Goal: Information Seeking & Learning: Learn about a topic

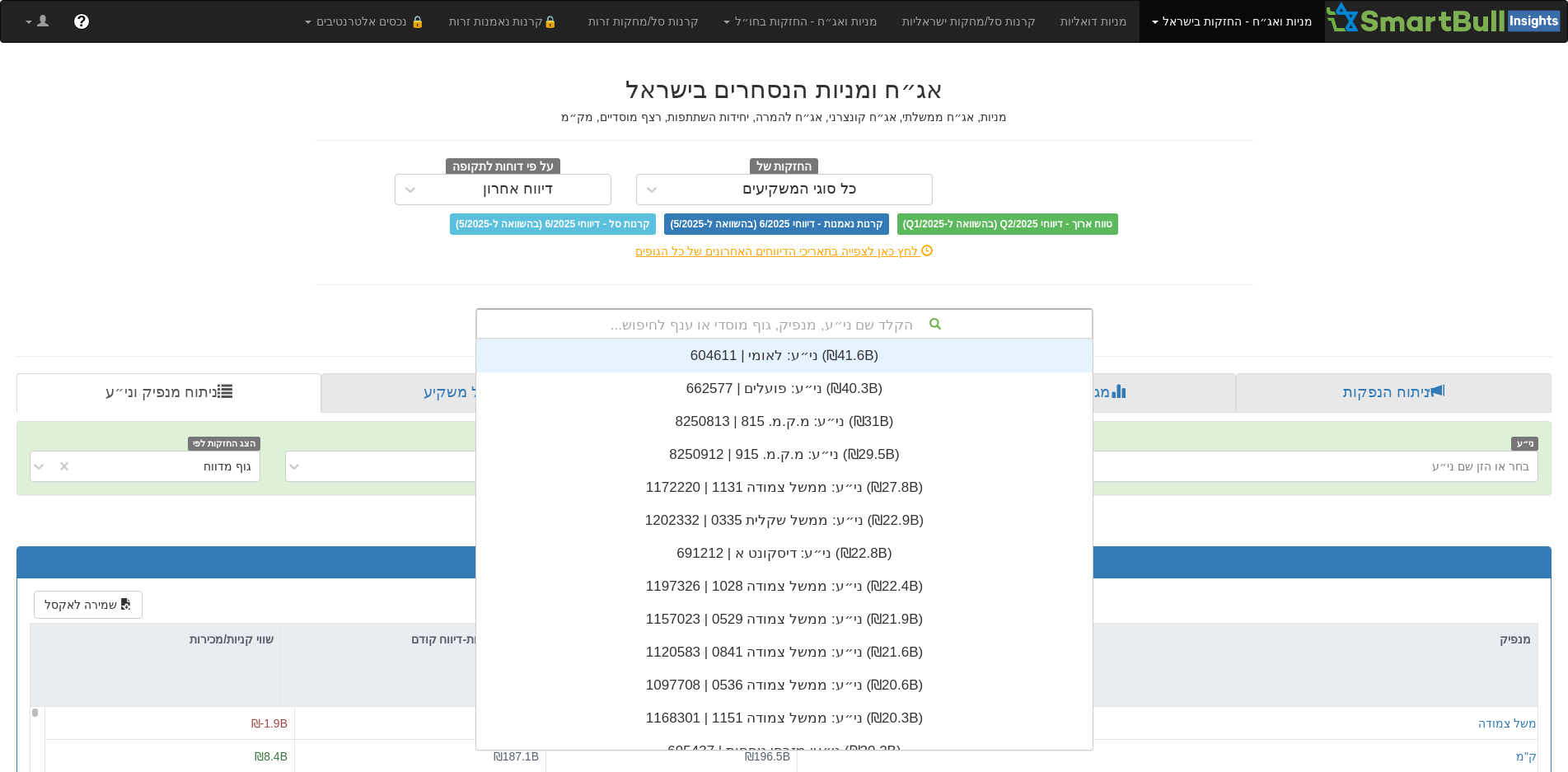
click at [931, 324] on div "הקלד שם ני״ע, מנפיק, גוף מוסדי או ענף לחיפוש..." at bounding box center [784, 323] width 614 height 28
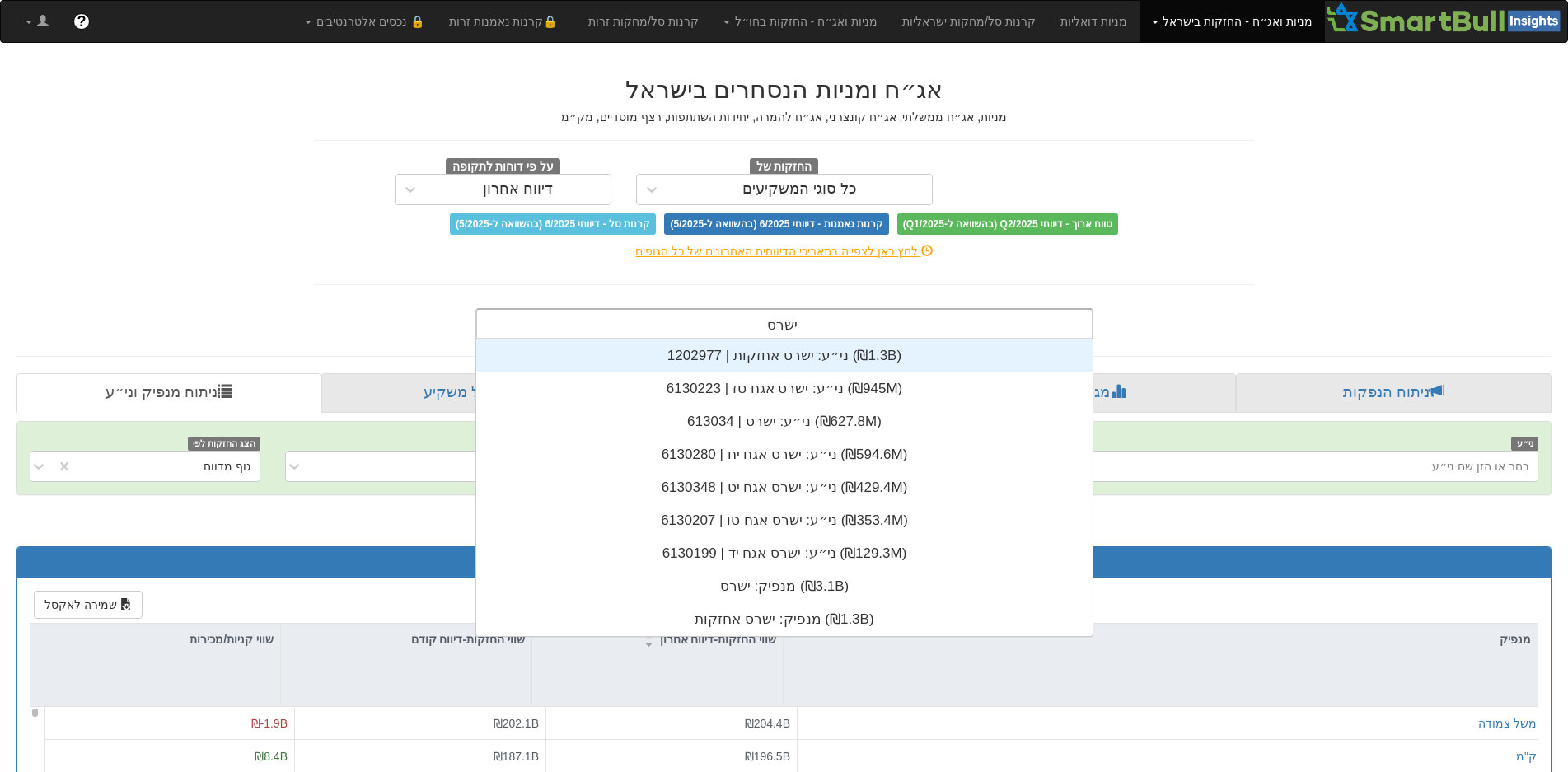
scroll to position [297, 0]
type input "ישרס"
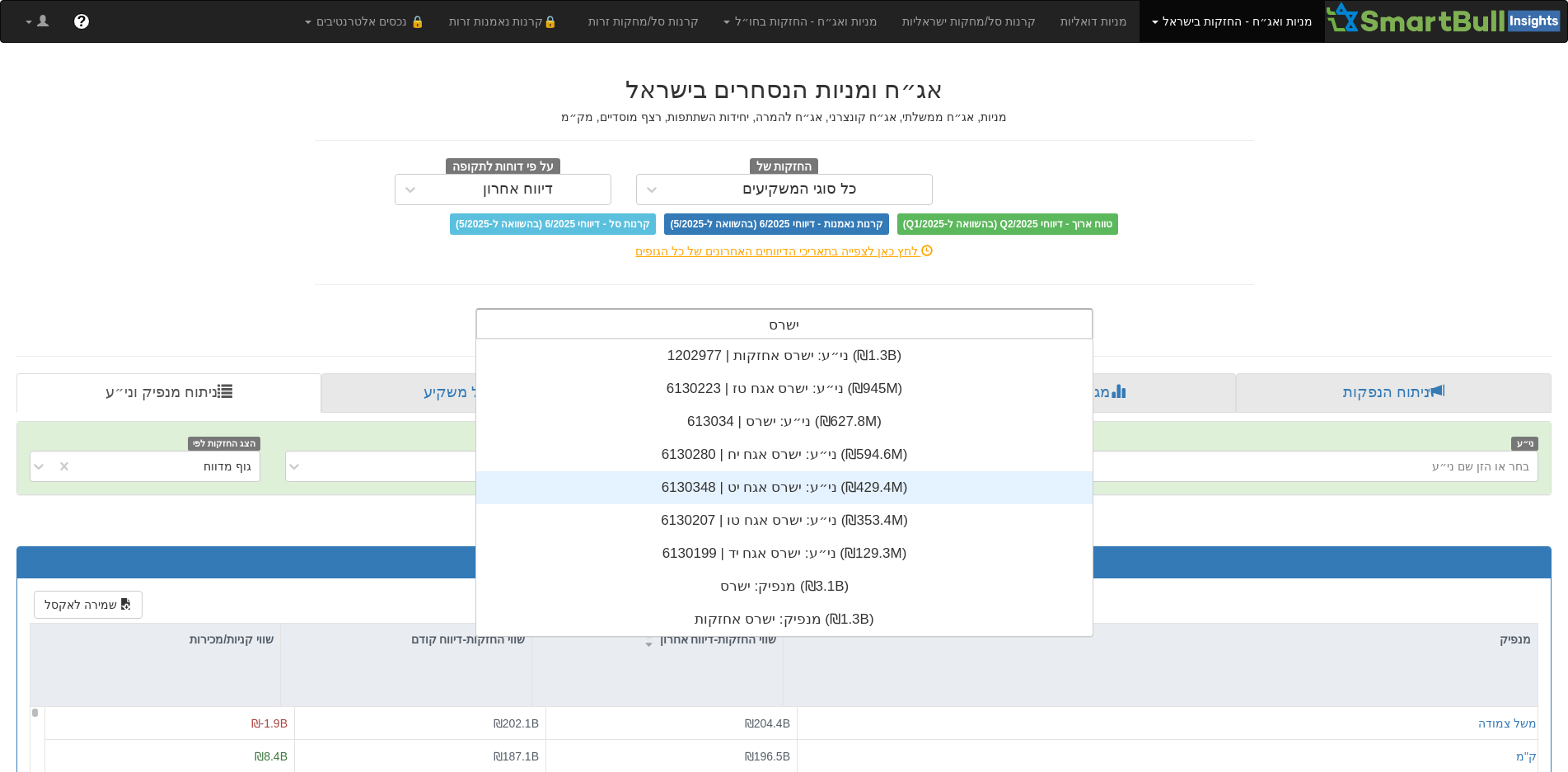
click at [794, 492] on div "ני״ע: ‏ישרס אגח יט | 6130348 ‎(₪429.4M)‎" at bounding box center [784, 487] width 616 height 33
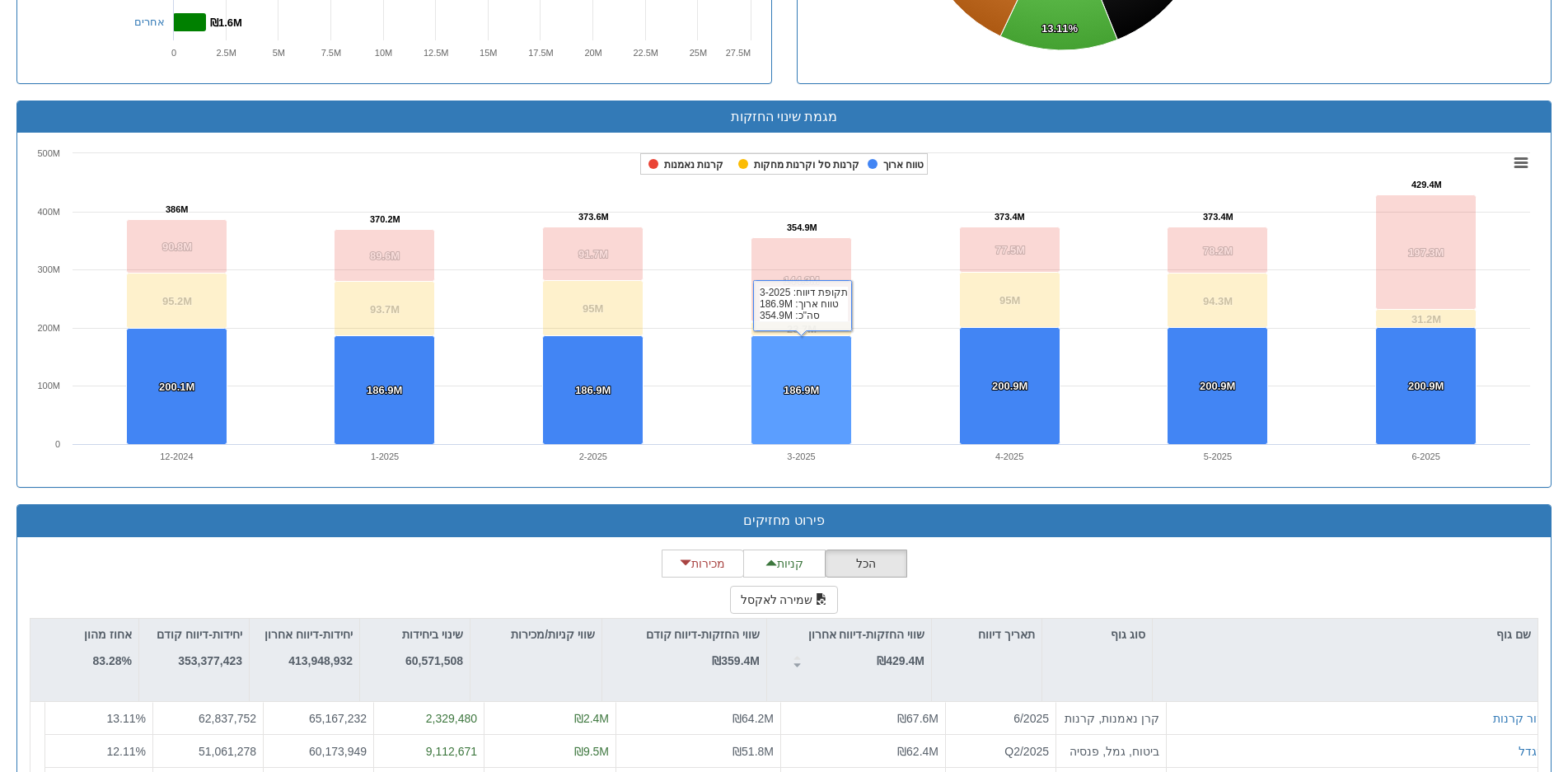
scroll to position [1236, 0]
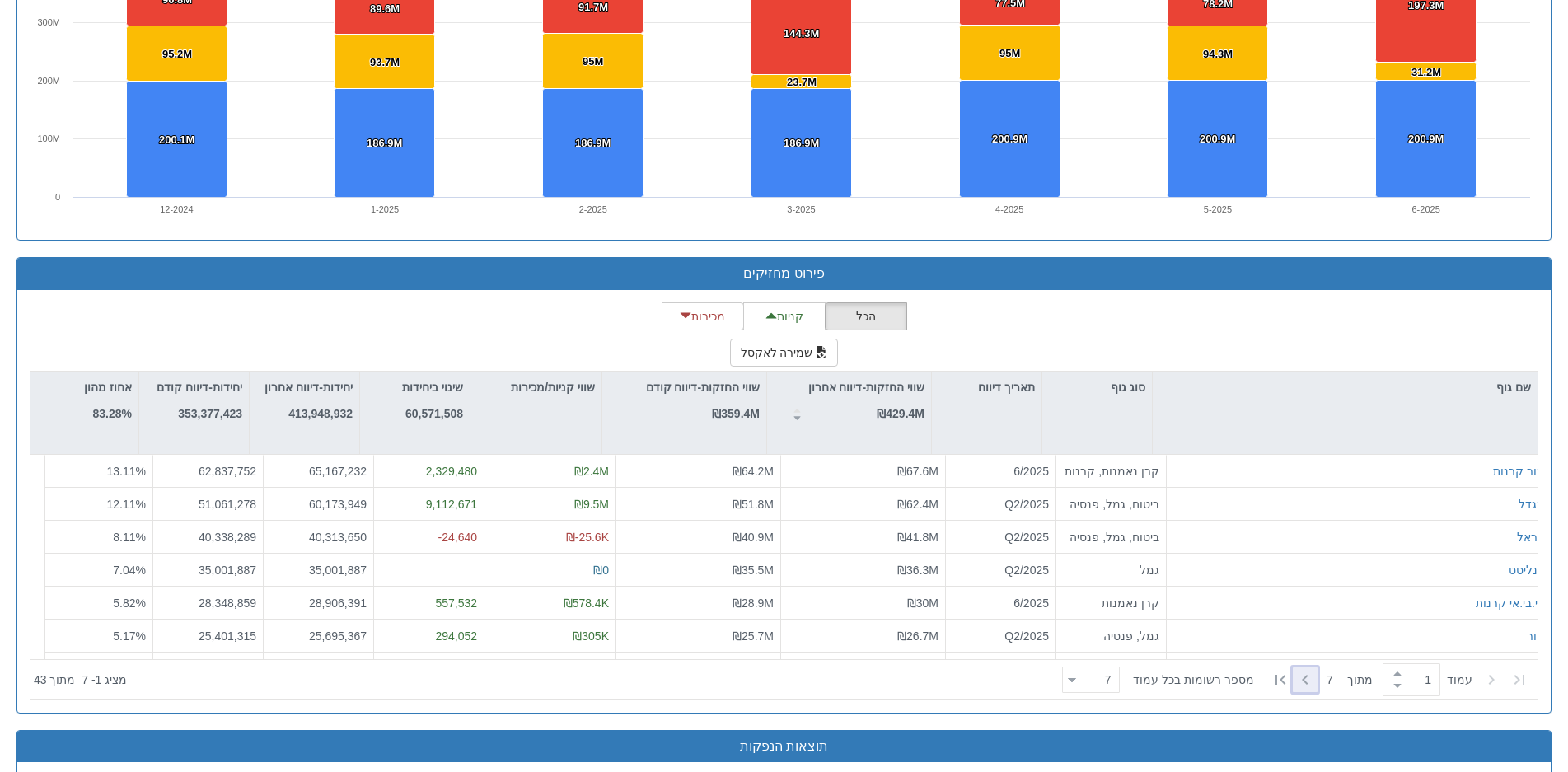
click at [1307, 680] on icon at bounding box center [1305, 680] width 20 height 20
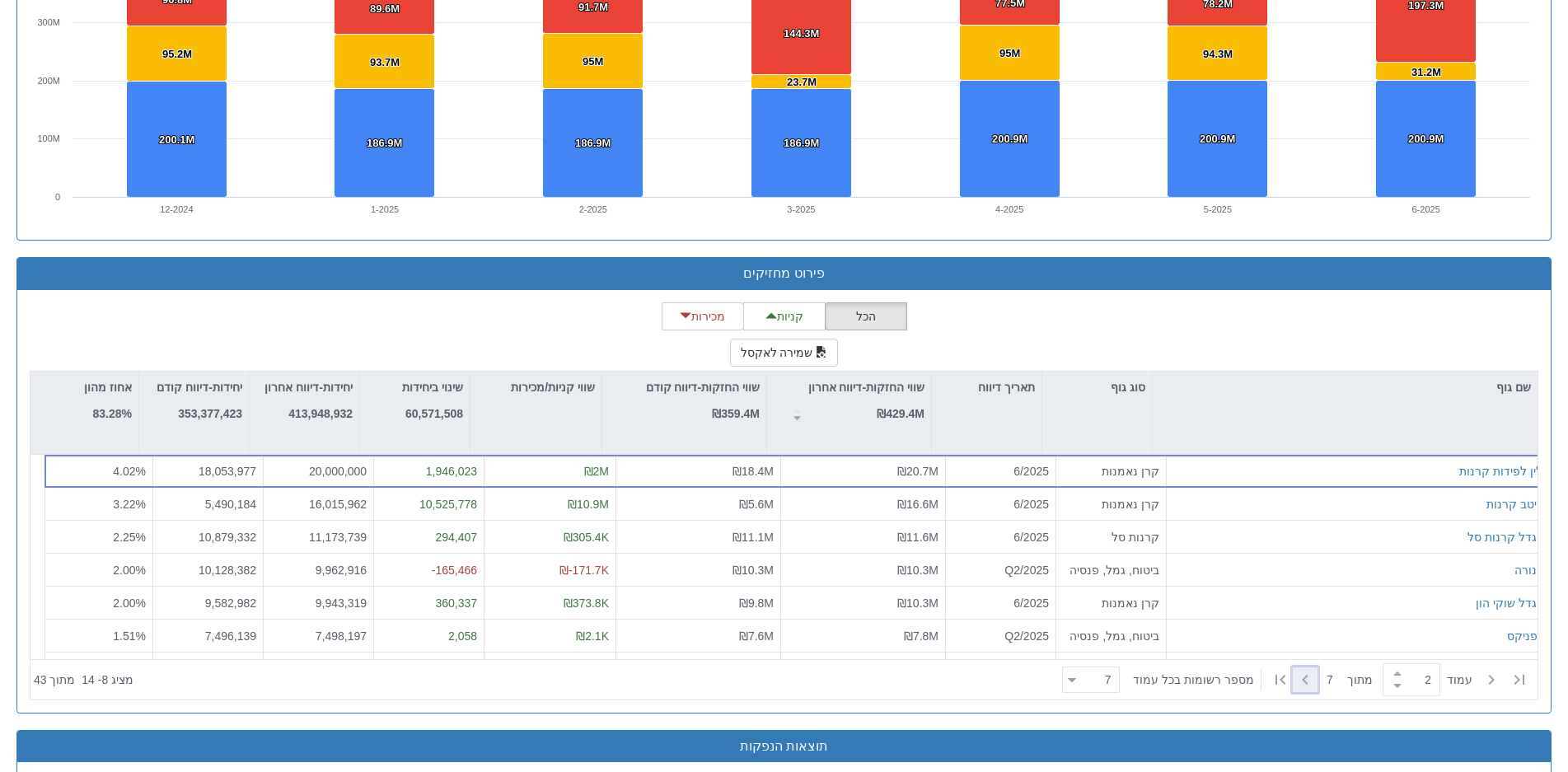
click at [1307, 680] on icon at bounding box center [1305, 680] width 20 height 20
click at [1527, 676] on icon at bounding box center [1519, 680] width 20 height 20
type input "1"
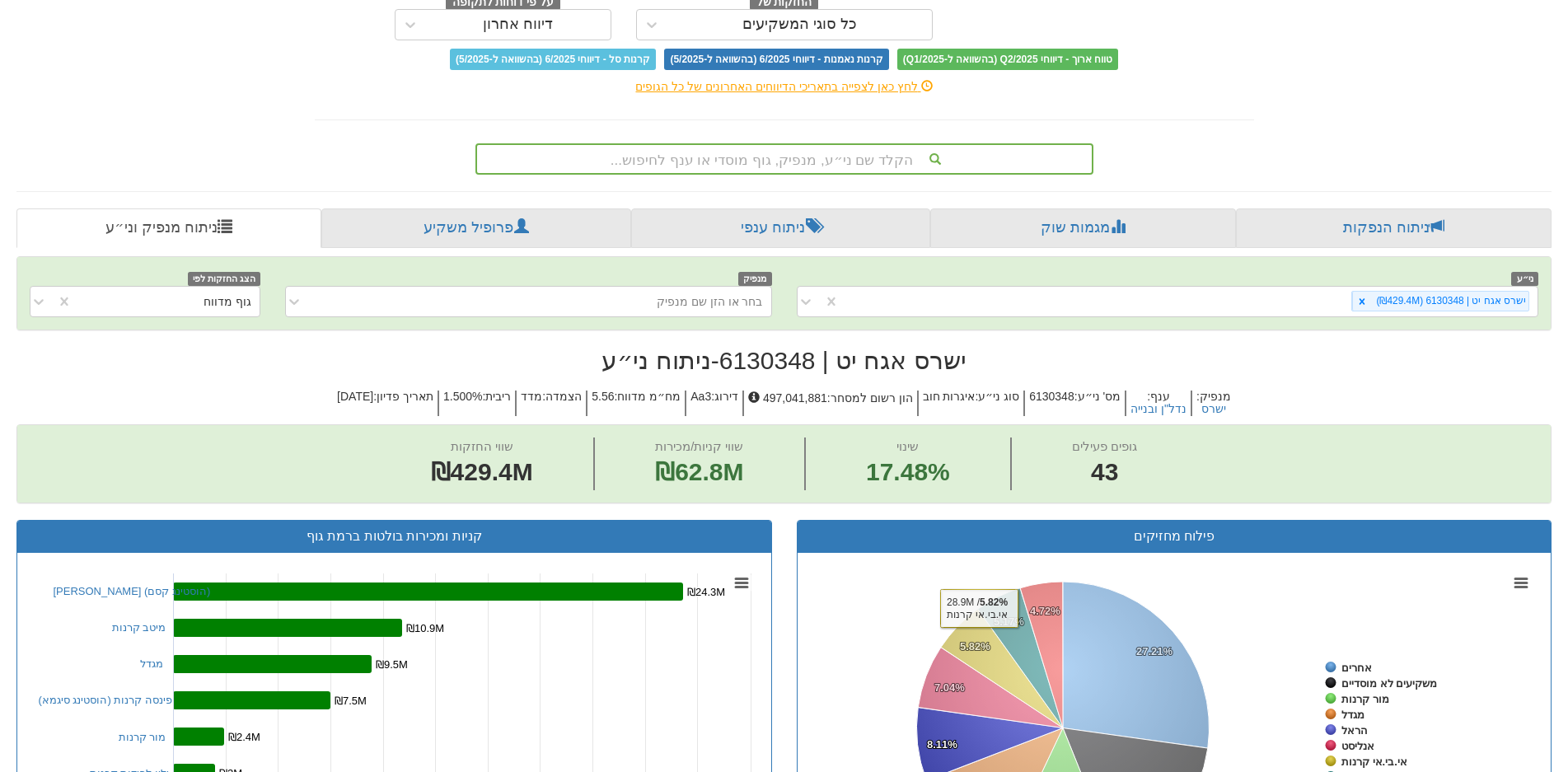
scroll to position [0, 0]
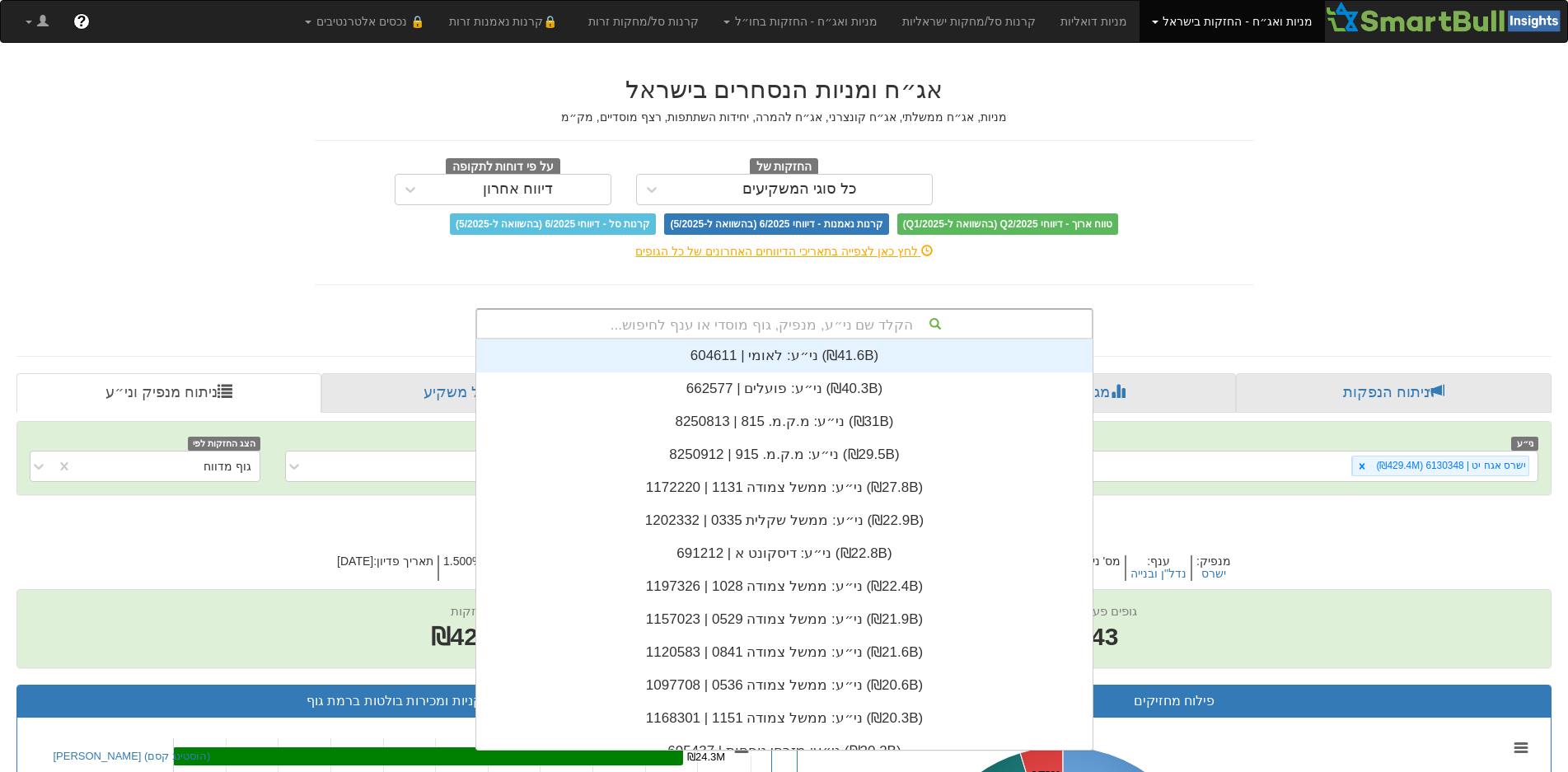
click at [884, 321] on div "הקלד שם ני״ע, מנפיק, גוף מוסדי או ענף לחיפוש..." at bounding box center [784, 323] width 614 height 28
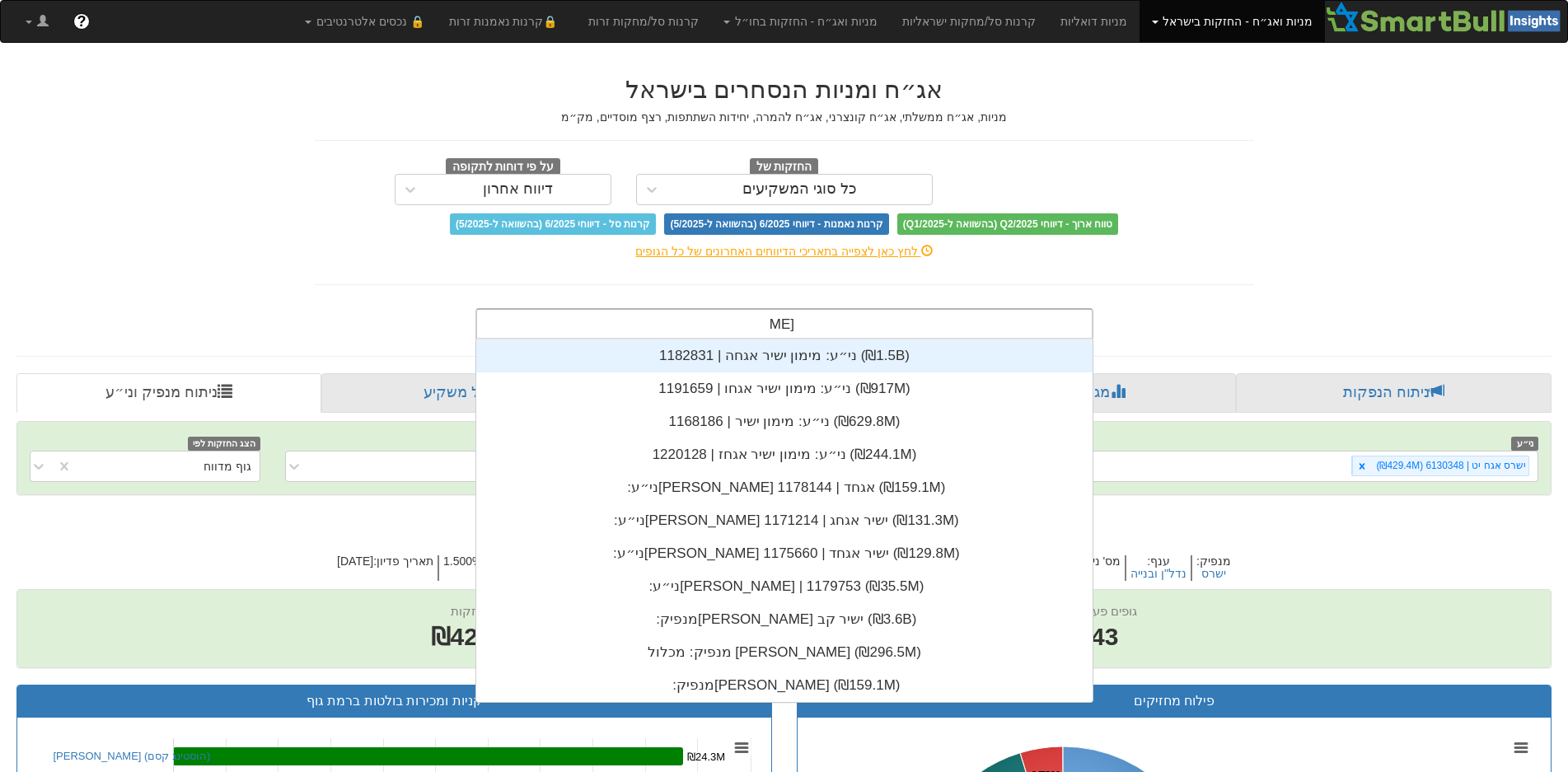
scroll to position [363, 0]
type input "[PERSON_NAME]"
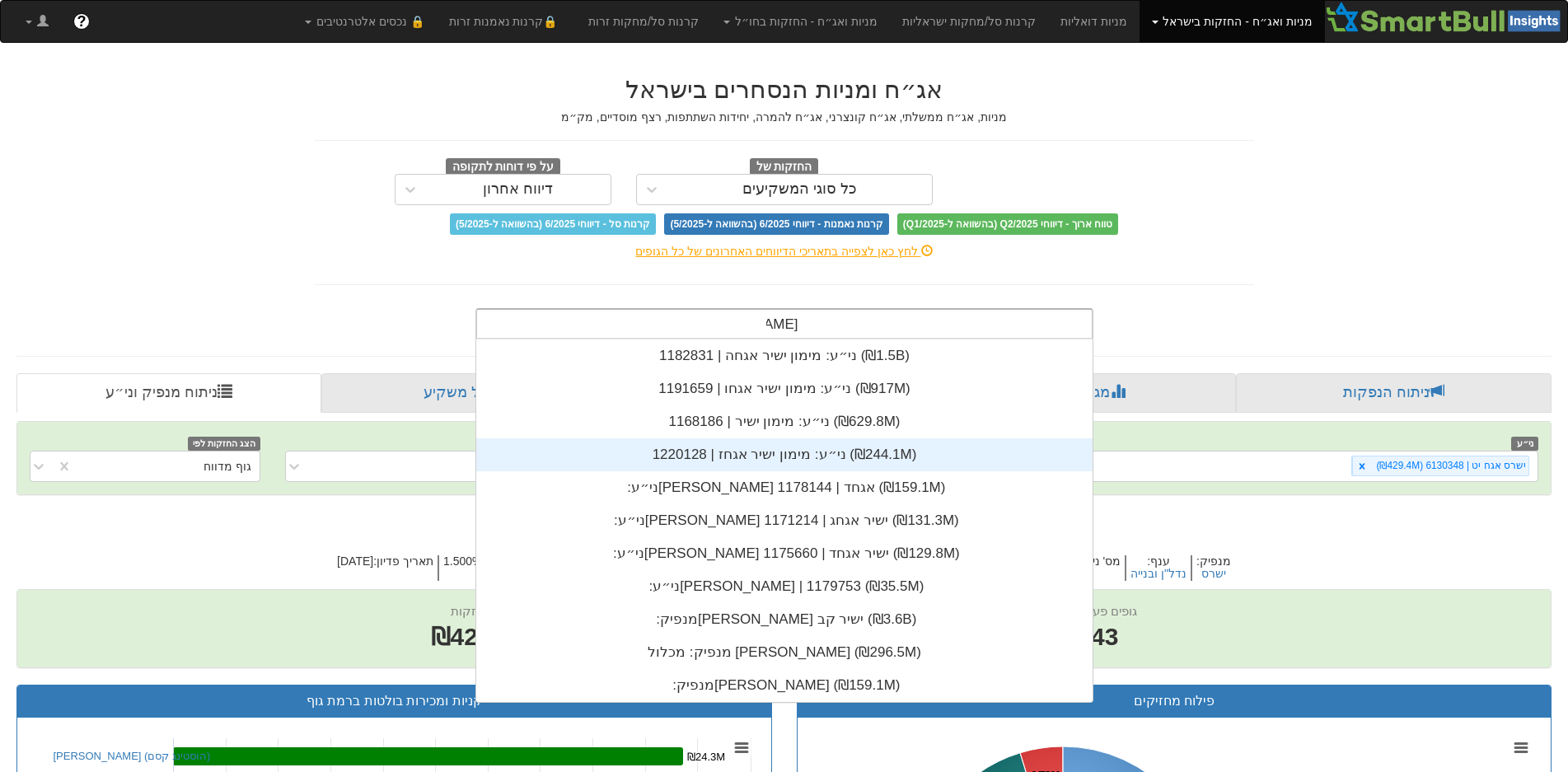
click at [810, 455] on div "ני״ע: ‏מימון ישיר אגחז | 1220128 ‎(₪244.1M)‎" at bounding box center [784, 455] width 616 height 33
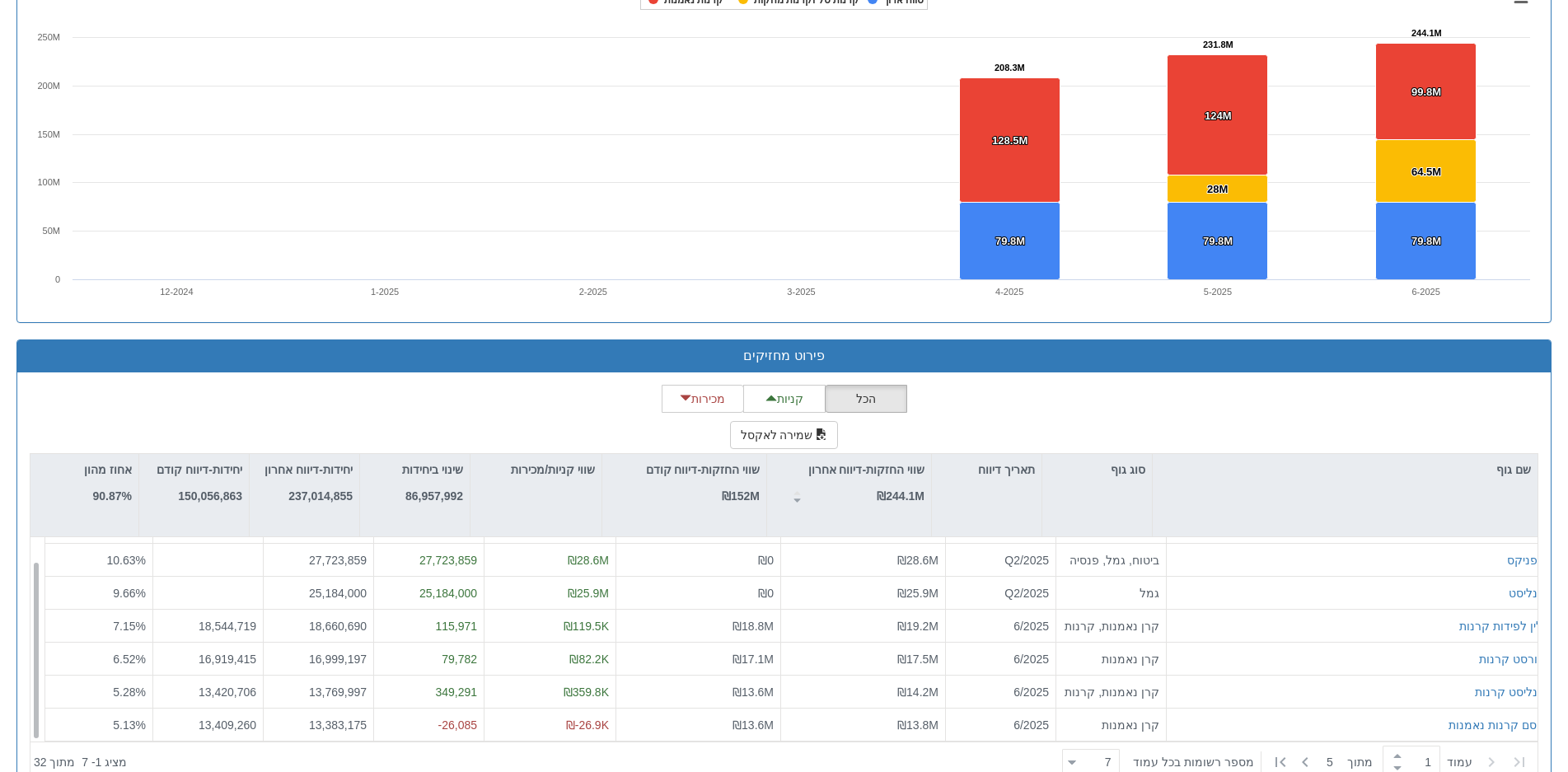
scroll to position [1236, 0]
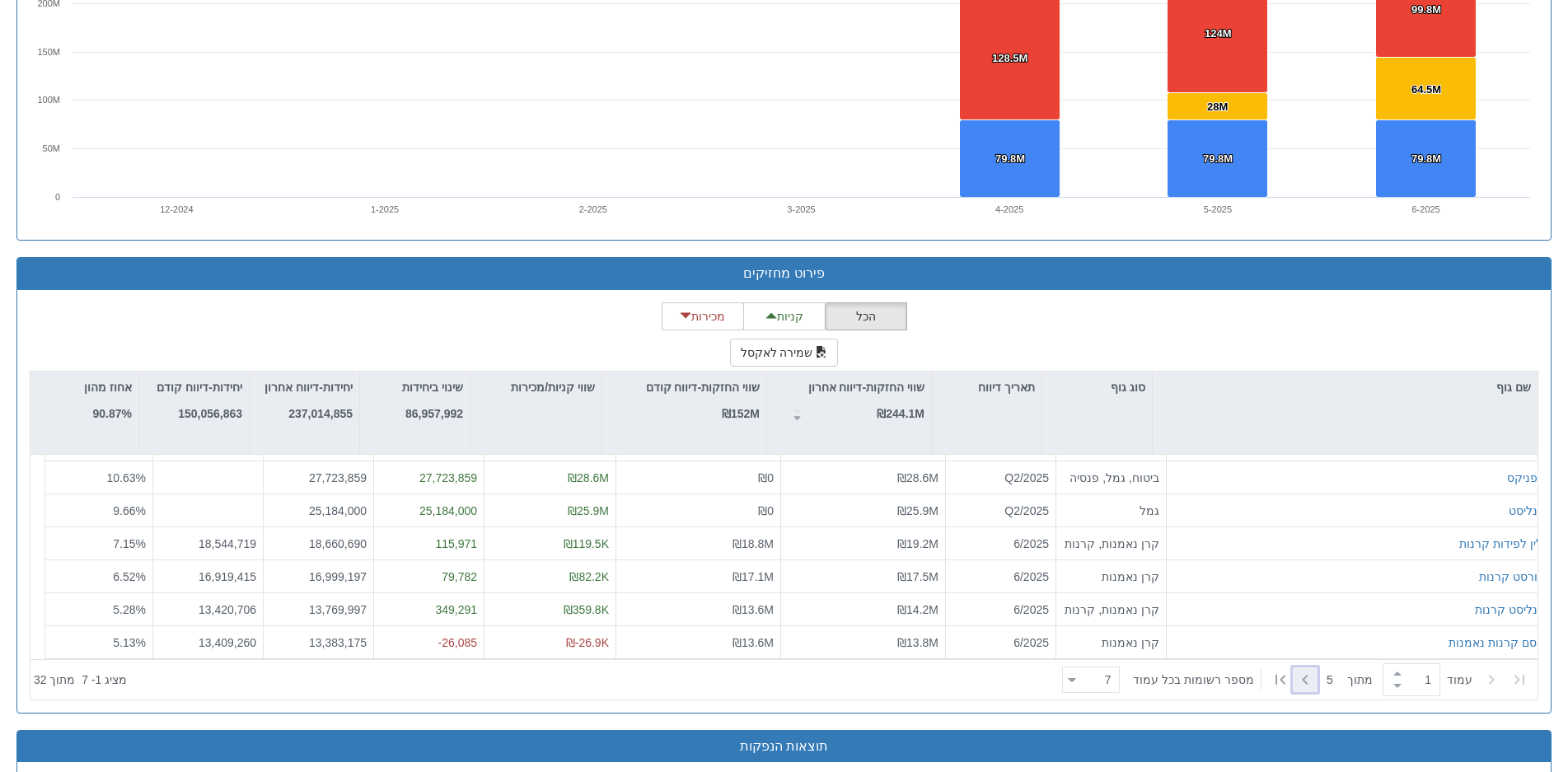
click at [1307, 676] on icon at bounding box center [1305, 680] width 20 height 20
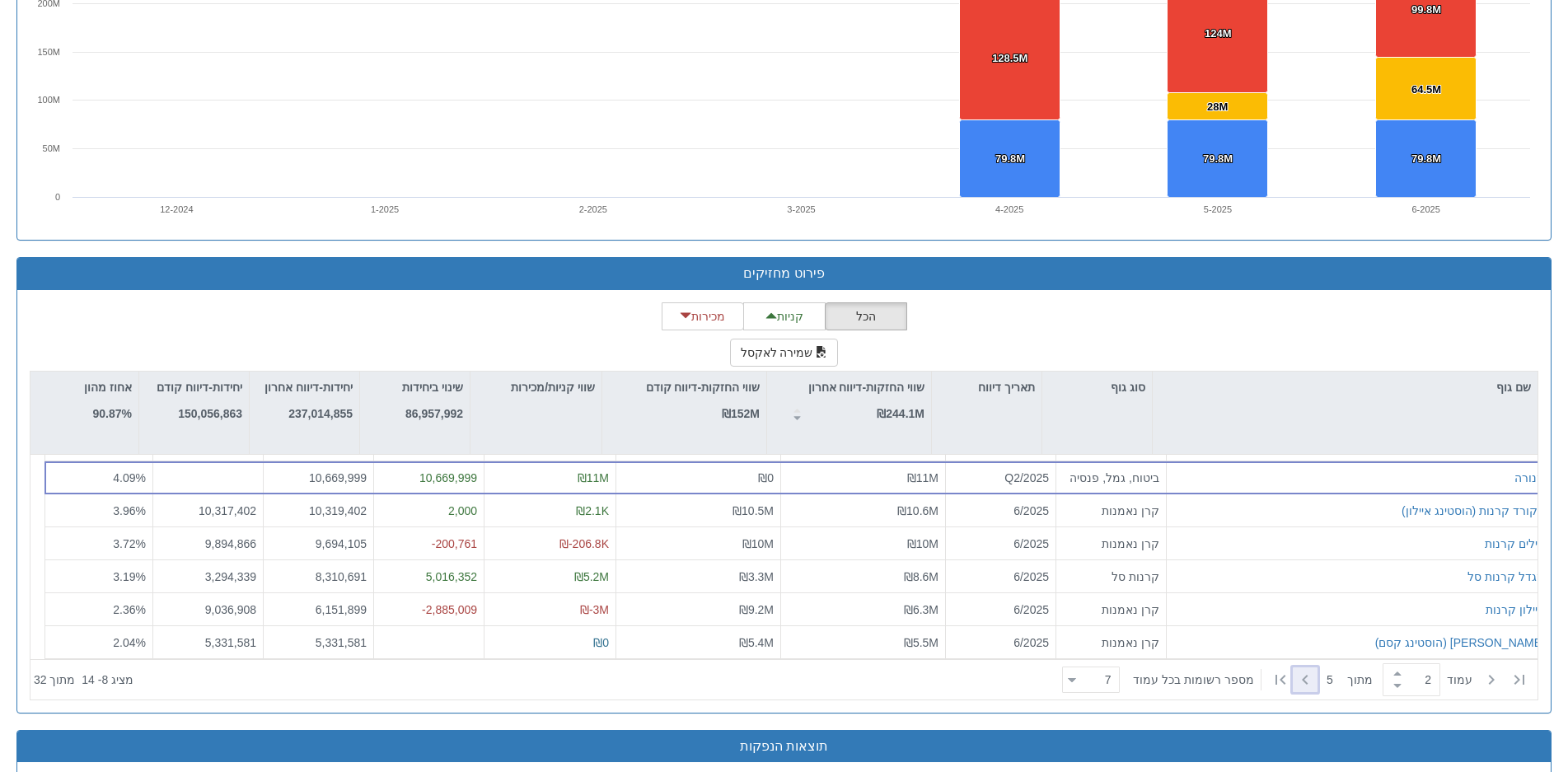
click at [1307, 676] on icon at bounding box center [1305, 680] width 20 height 20
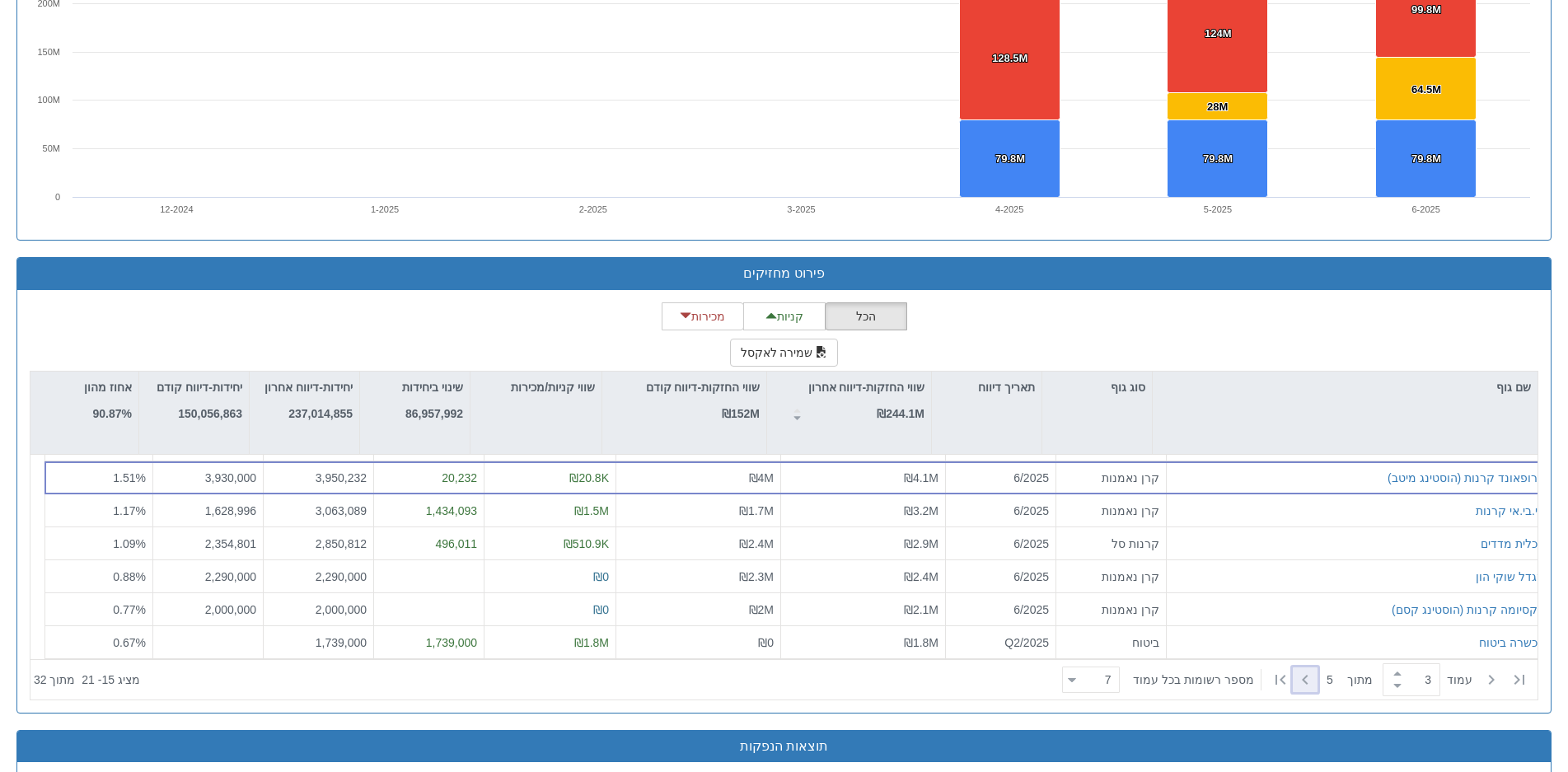
click at [1307, 676] on icon at bounding box center [1305, 680] width 20 height 20
click at [1522, 676] on icon at bounding box center [1519, 680] width 20 height 20
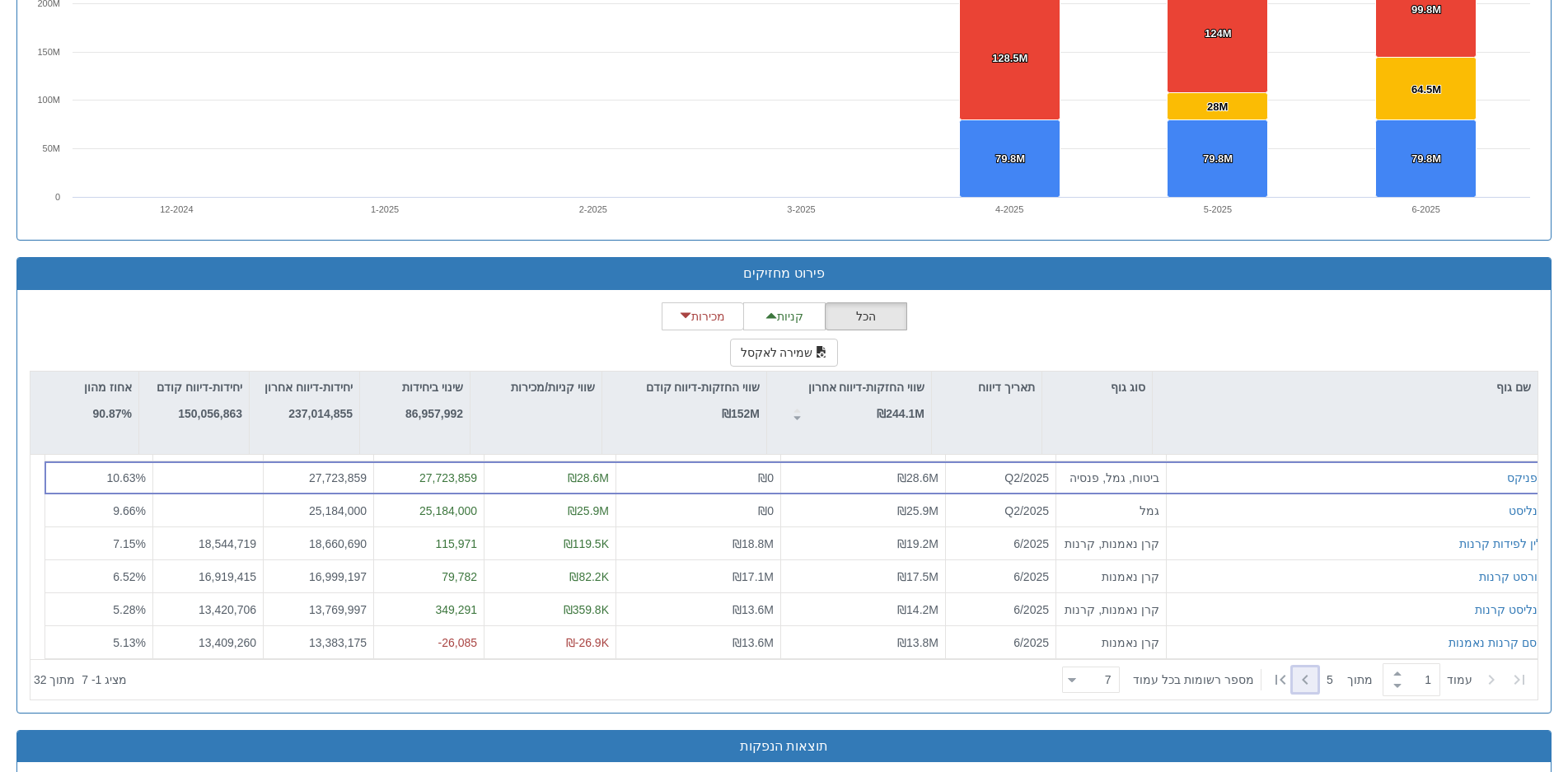
click at [1293, 675] on div at bounding box center [1305, 679] width 24 height 24
type input "2"
